Goal: Information Seeking & Learning: Find specific fact

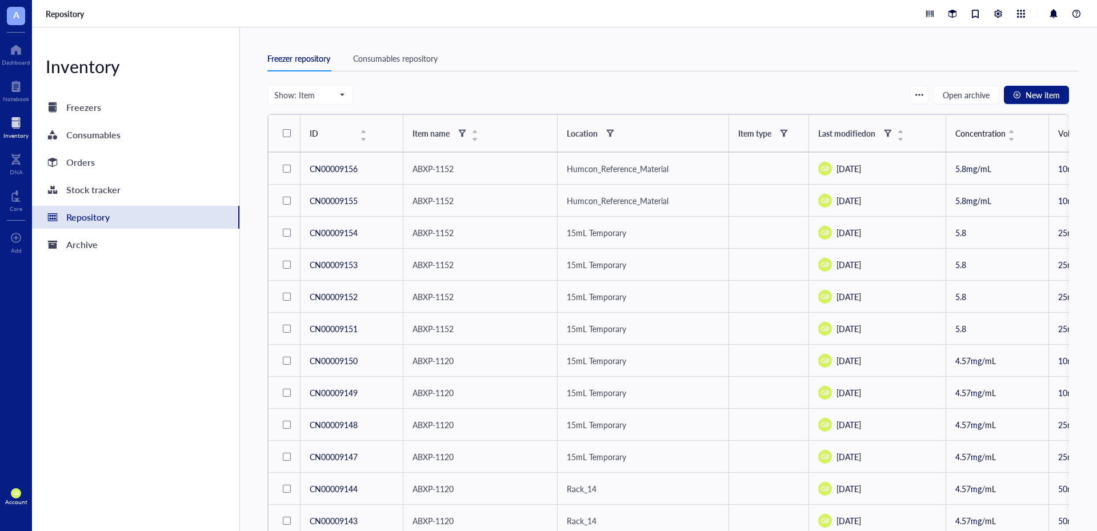
click at [19, 125] on div at bounding box center [15, 123] width 25 height 18
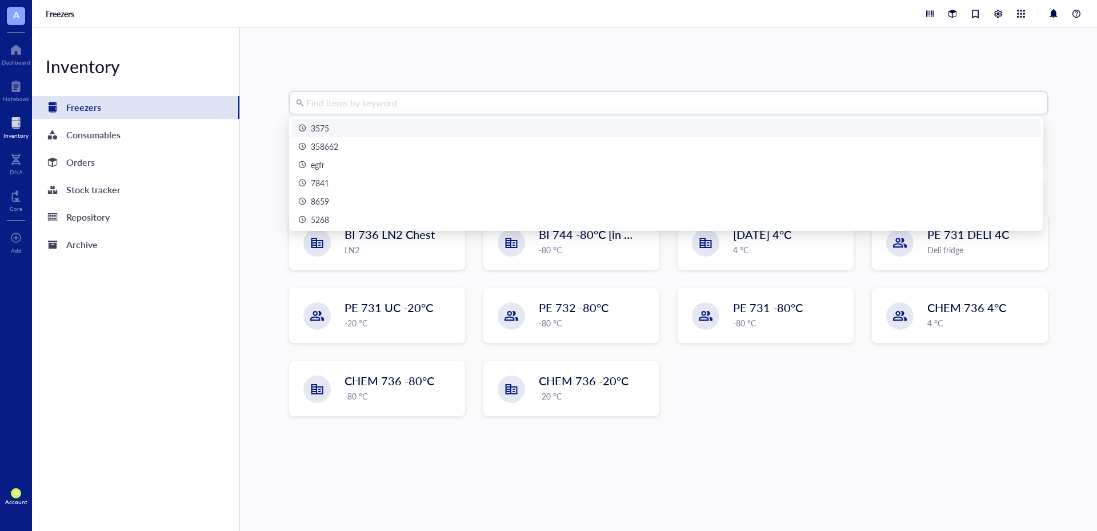
click at [430, 105] on input "search" at bounding box center [673, 103] width 735 height 22
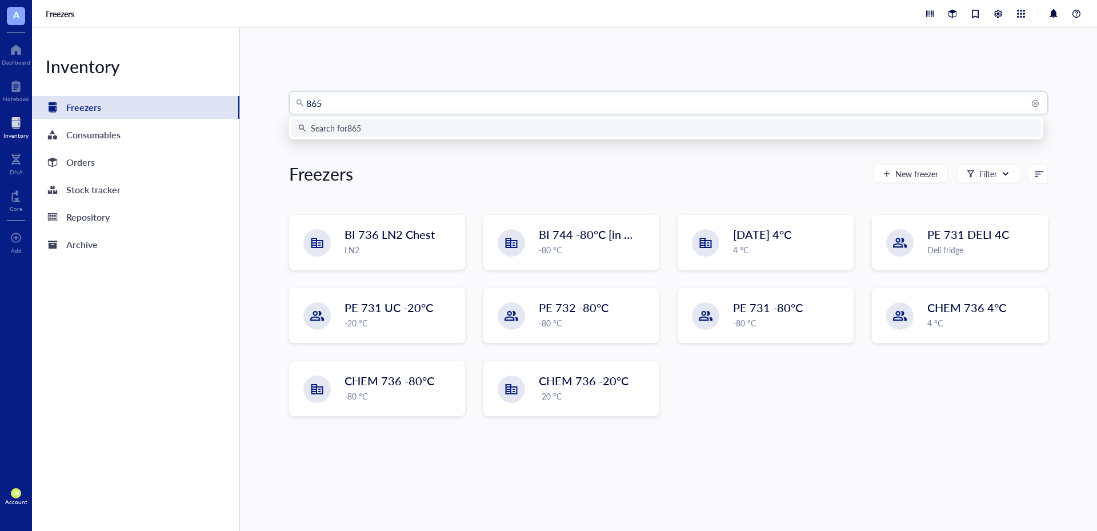
type input "8658"
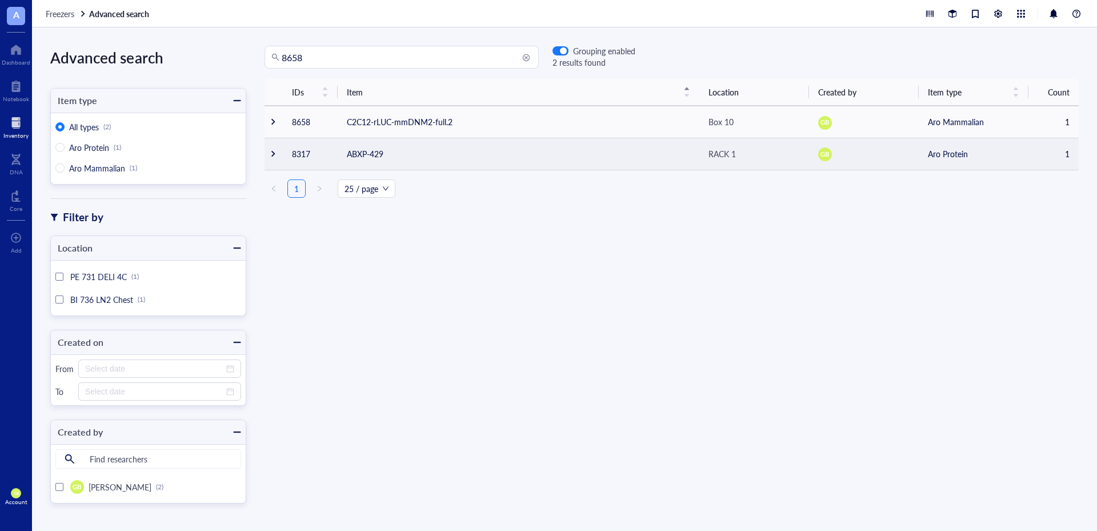
click at [275, 151] on div at bounding box center [273, 154] width 8 height 8
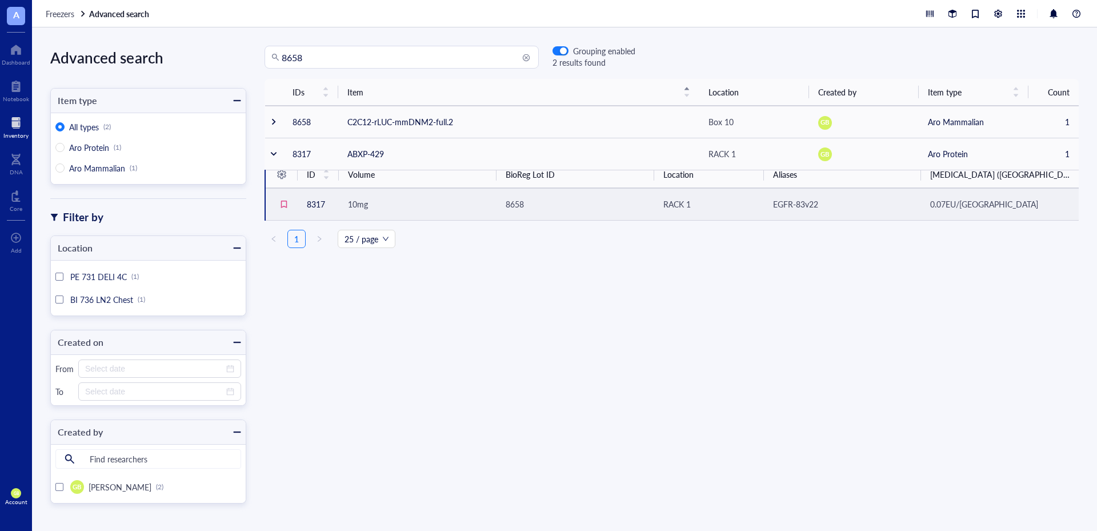
click at [363, 208] on span "10mg" at bounding box center [358, 203] width 20 height 11
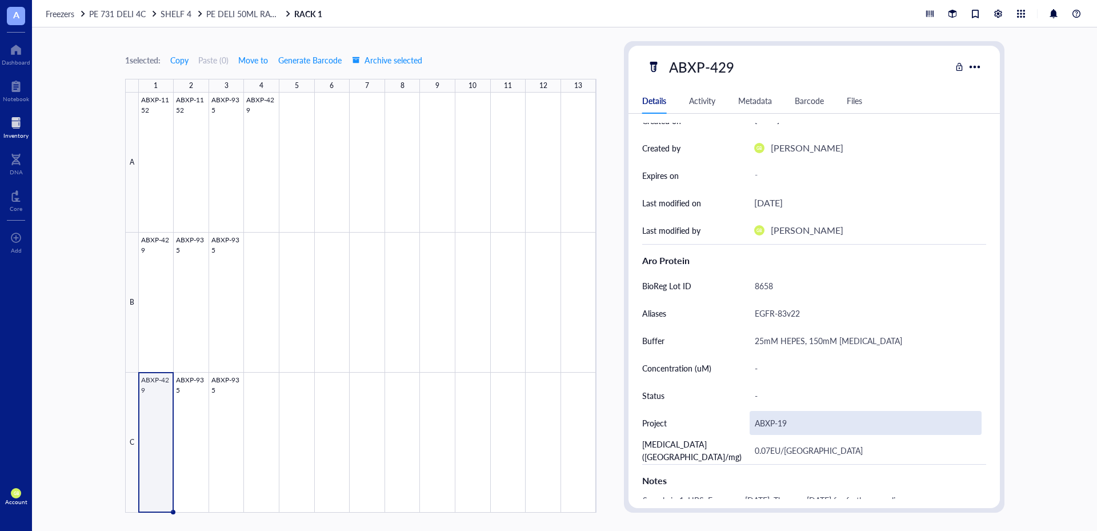
scroll to position [110, 0]
